Goal: Task Accomplishment & Management: Complete application form

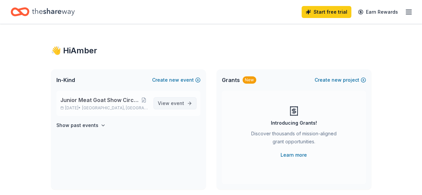
click at [177, 102] on span "event" at bounding box center [177, 103] width 13 height 6
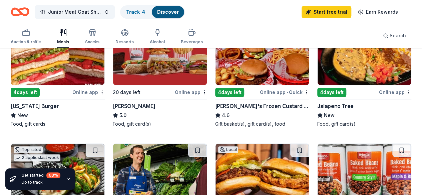
scroll to position [96, 0]
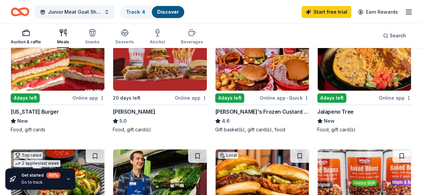
click at [33, 39] on div "Auction & raffle" at bounding box center [26, 37] width 30 height 16
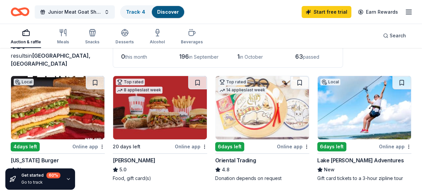
scroll to position [54, 0]
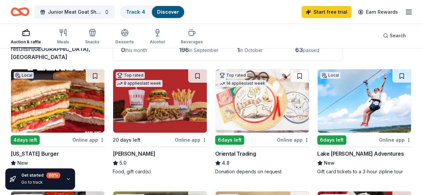
click at [227, 106] on img at bounding box center [262, 100] width 93 height 63
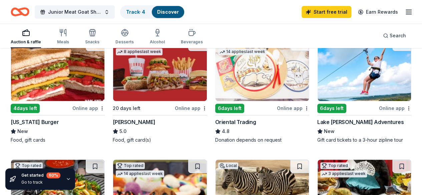
scroll to position [86, 0]
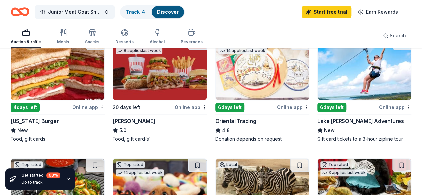
click at [318, 81] on img at bounding box center [364, 68] width 93 height 63
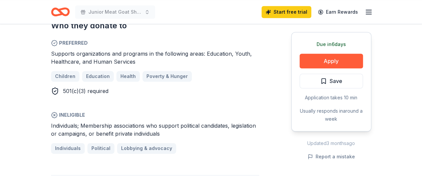
scroll to position [376, 0]
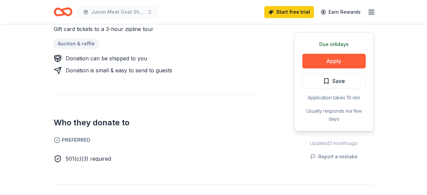
scroll to position [312, 0]
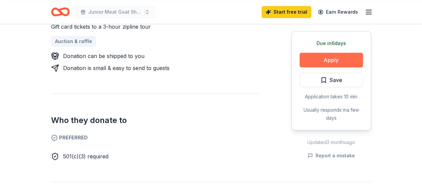
click at [322, 53] on button "Apply" at bounding box center [331, 60] width 63 height 15
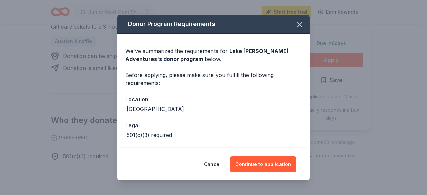
scroll to position [26, 0]
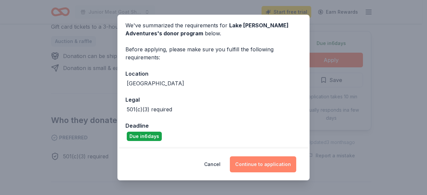
click at [278, 161] on button "Continue to application" at bounding box center [263, 165] width 66 height 16
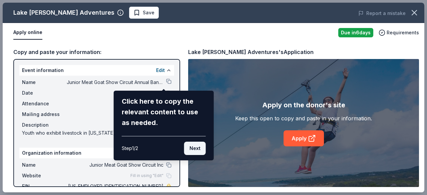
click at [200, 148] on button "Next" at bounding box center [195, 148] width 22 height 13
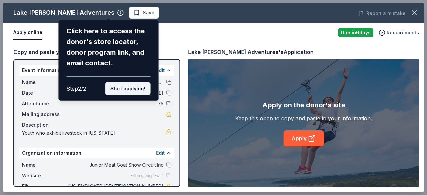
click at [128, 85] on button "Start applying!" at bounding box center [127, 88] width 45 height 13
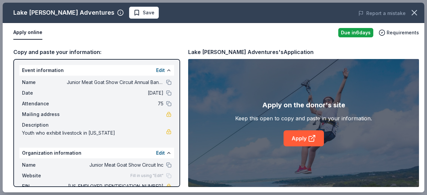
drag, startPoint x: 177, startPoint y: 72, endPoint x: 177, endPoint y: 105, distance: 32.1
click at [177, 105] on div "Lake [PERSON_NAME] Adventures Save Report a mistake Apply online Due [DATE] Req…" at bounding box center [214, 98] width 422 height 190
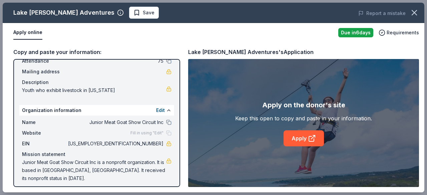
scroll to position [47, 0]
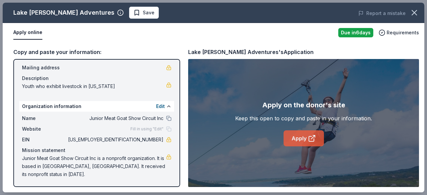
click at [302, 135] on link "Apply" at bounding box center [304, 139] width 40 height 16
